Goal: Obtain resource: Obtain resource

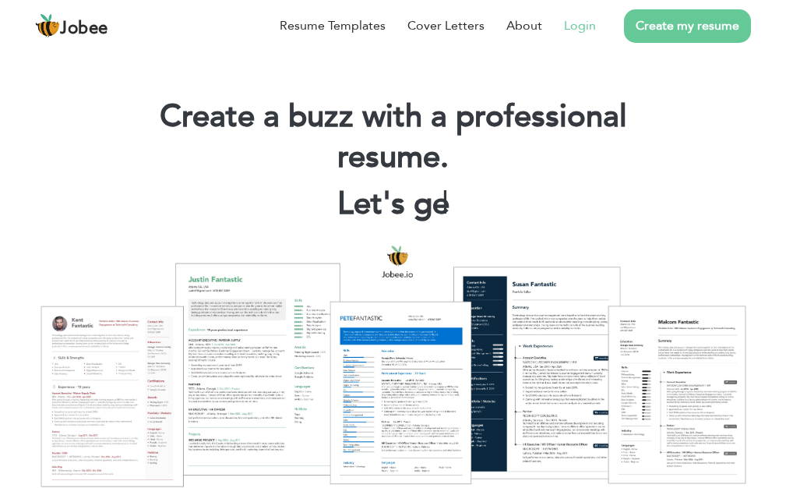
click at [586, 21] on link "Login" at bounding box center [580, 25] width 32 height 19
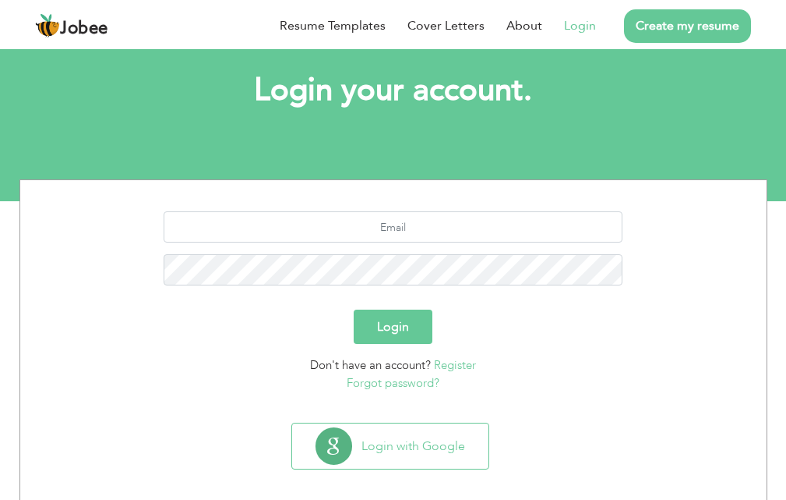
scroll to position [92, 0]
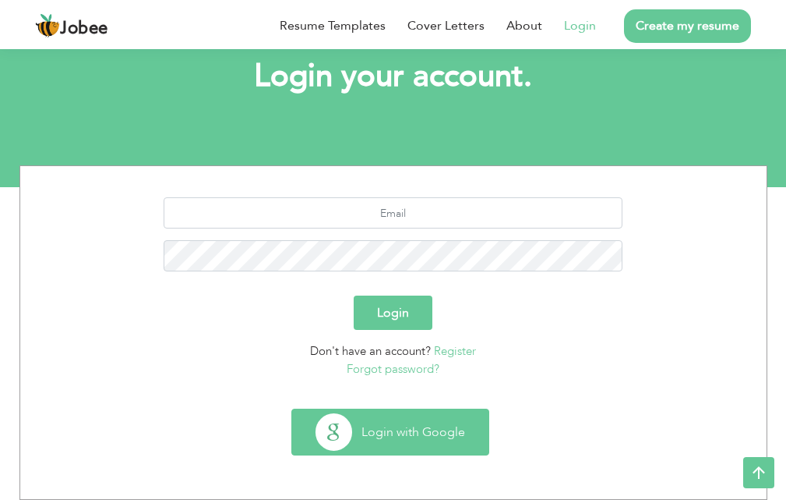
click at [395, 434] on button "Login with Google" at bounding box center [390, 431] width 196 height 45
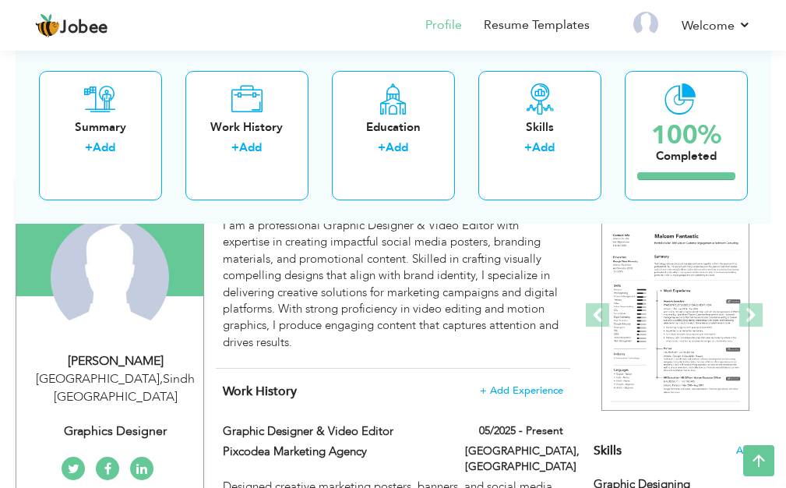
scroll to position [135, 0]
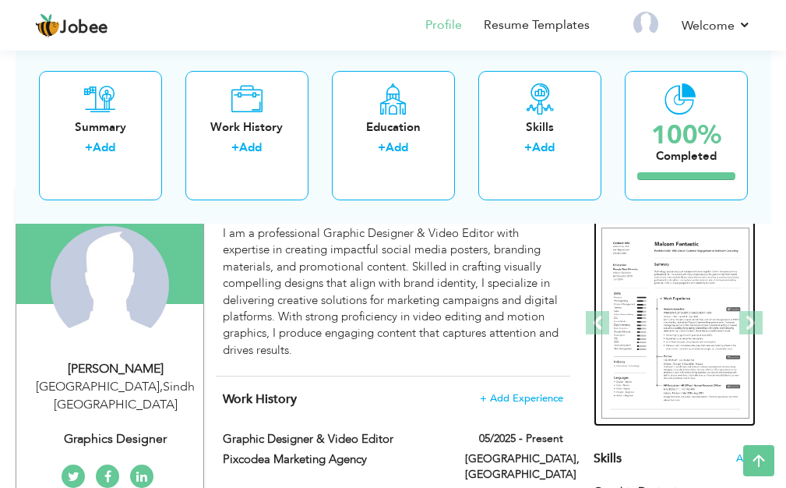
click at [681, 295] on img at bounding box center [676, 323] width 148 height 191
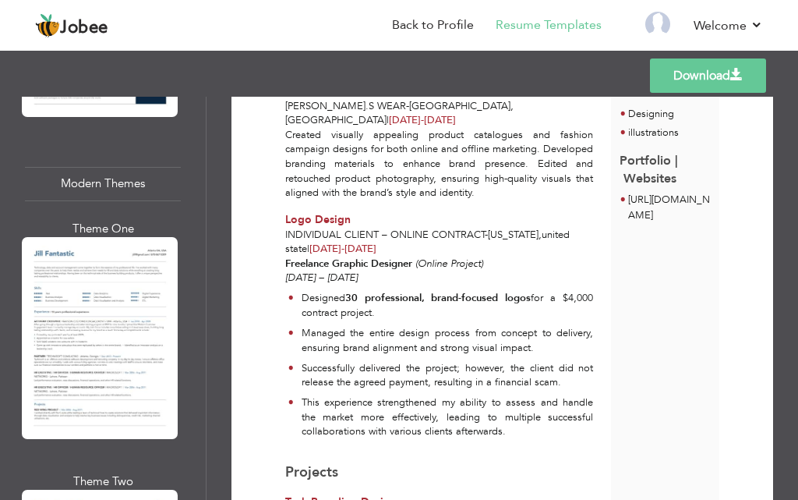
scroll to position [1633, 0]
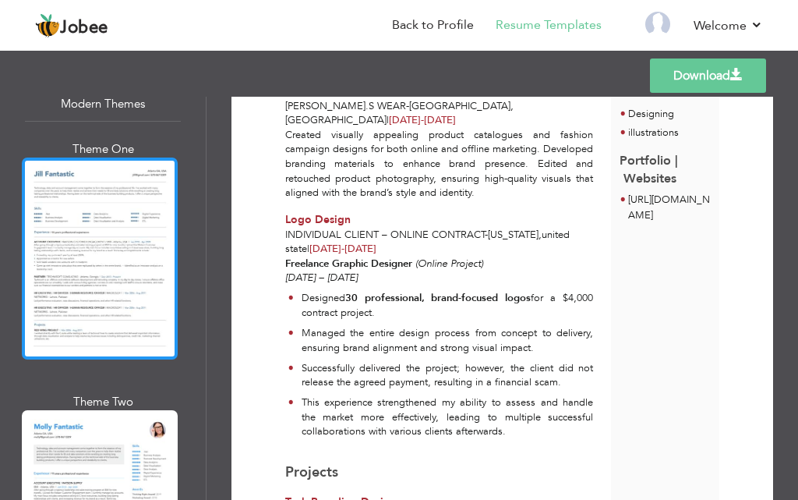
click at [144, 207] on div at bounding box center [100, 257] width 156 height 201
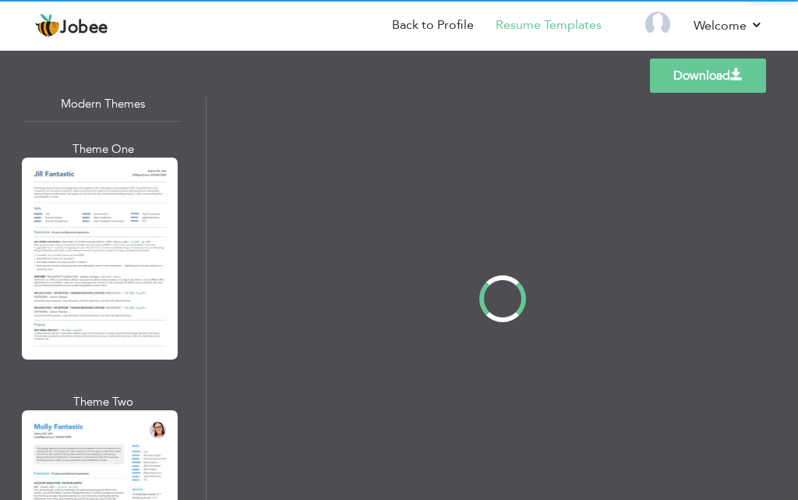
scroll to position [0, 0]
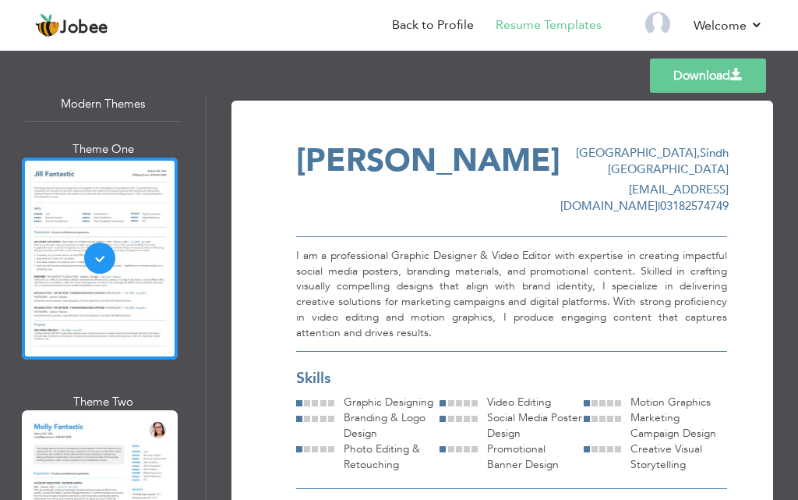
click at [676, 73] on link "Download" at bounding box center [708, 75] width 116 height 34
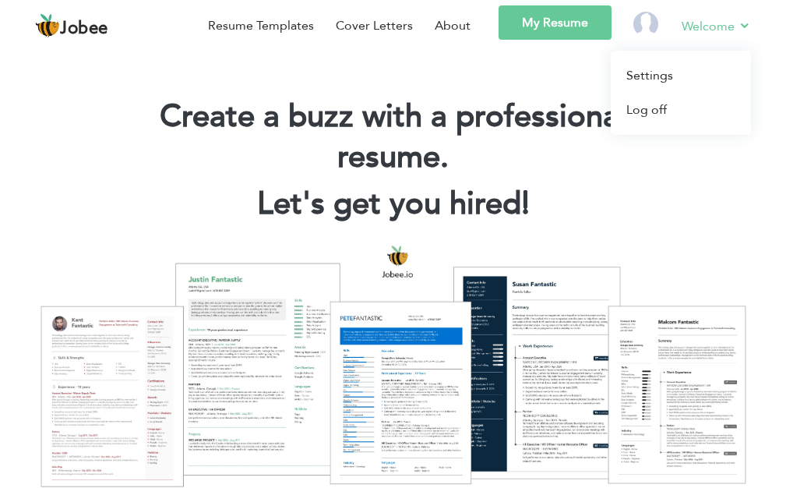
click at [729, 31] on link "Welcome" at bounding box center [716, 25] width 69 height 19
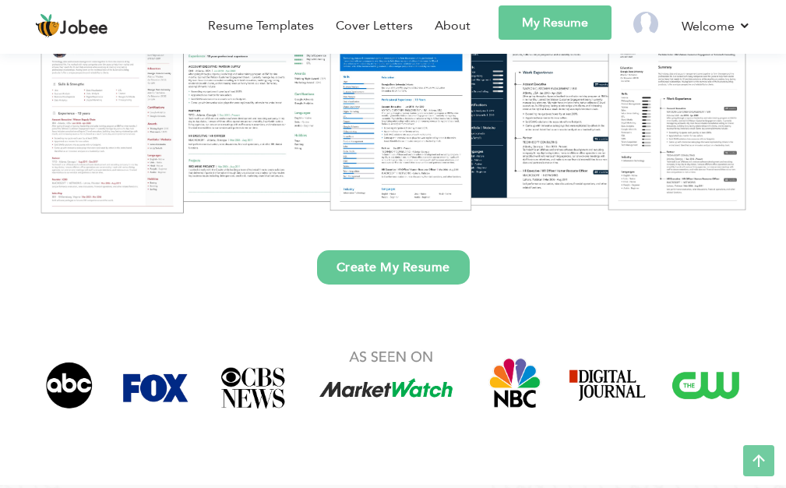
scroll to position [237, 0]
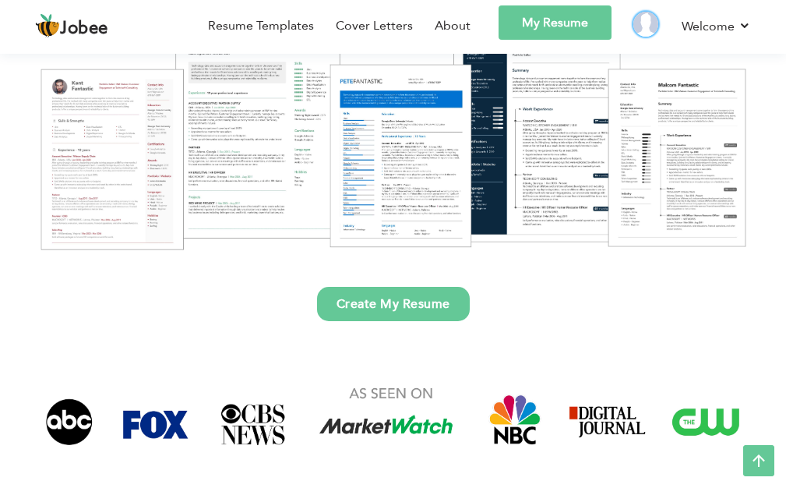
click at [654, 17] on img at bounding box center [646, 24] width 25 height 25
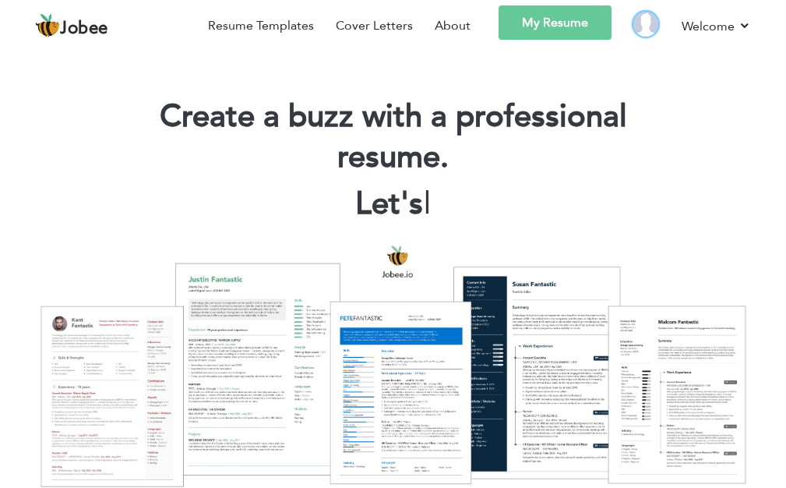
click at [652, 18] on img at bounding box center [646, 24] width 25 height 25
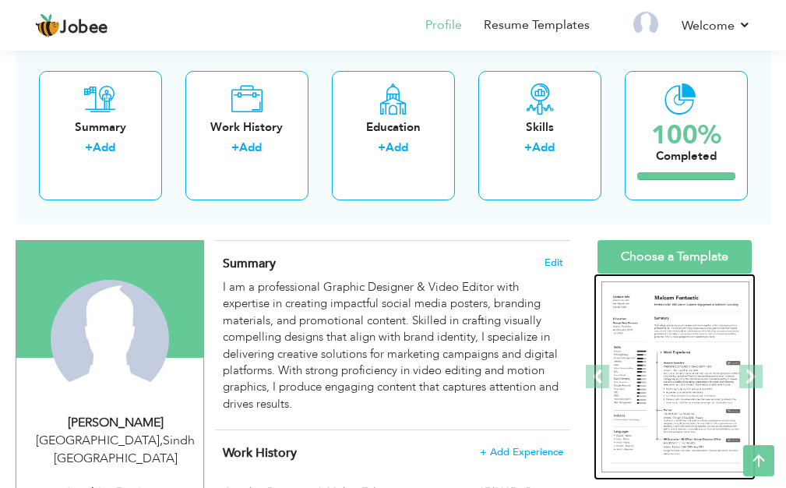
click at [673, 355] on img at bounding box center [676, 376] width 148 height 191
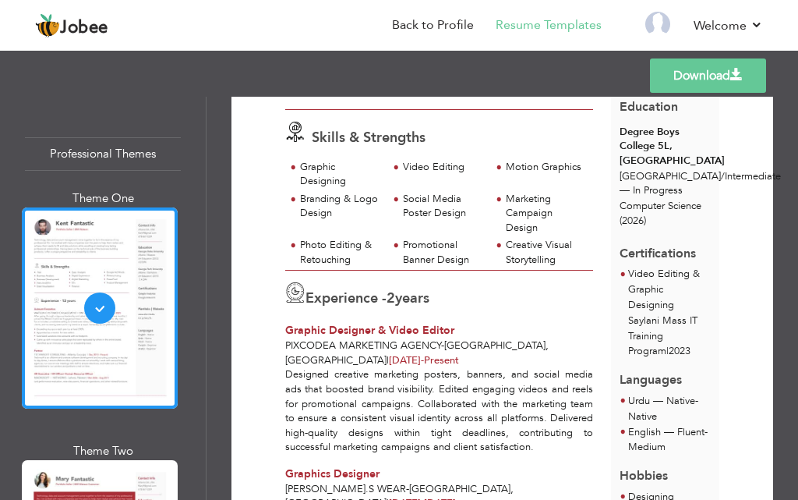
scroll to position [260, 0]
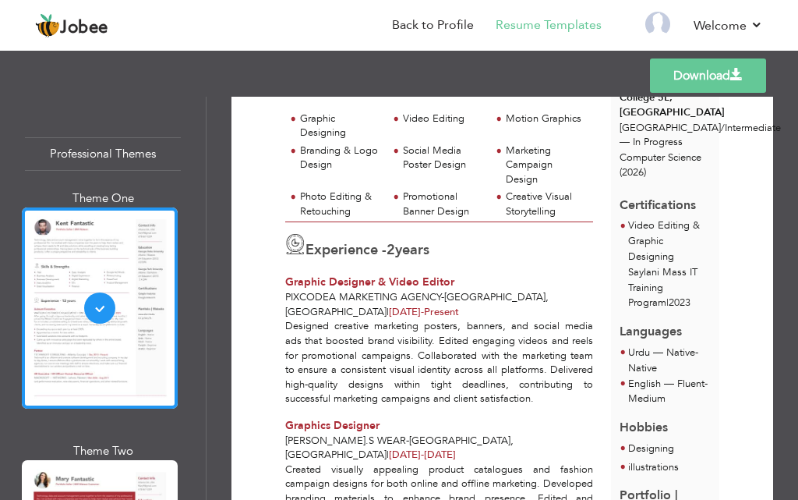
click at [200, 122] on div "Professional Themes Theme One Theme Two Theme Three Theme Six" at bounding box center [103, 298] width 206 height 403
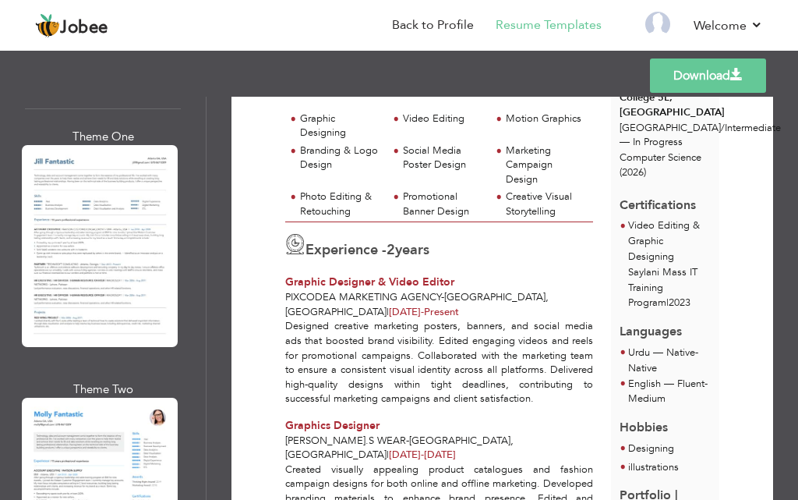
scroll to position [1684, 0]
